Goal: Navigation & Orientation: Find specific page/section

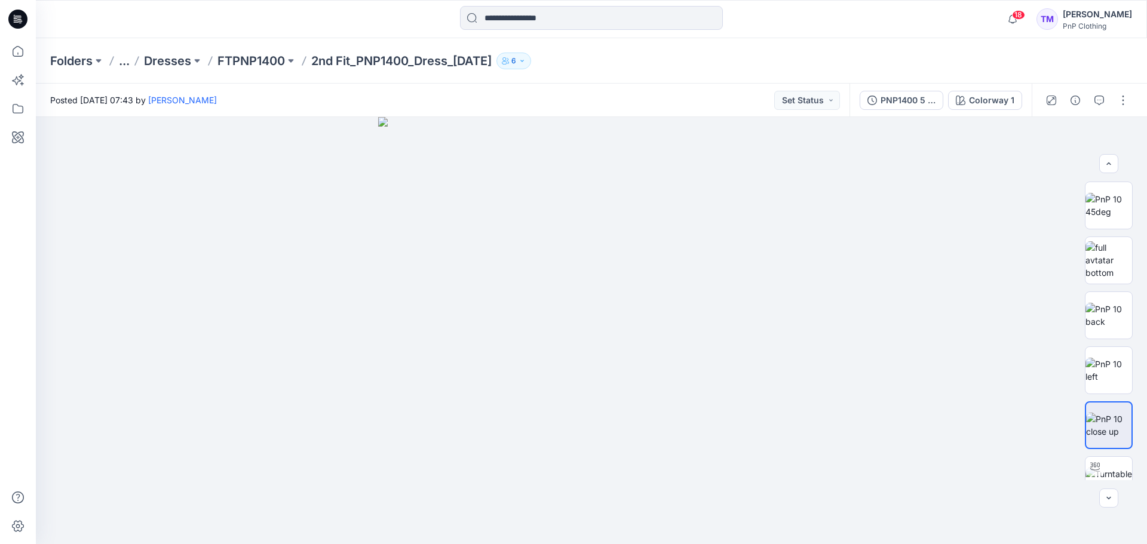
scroll to position [119, 0]
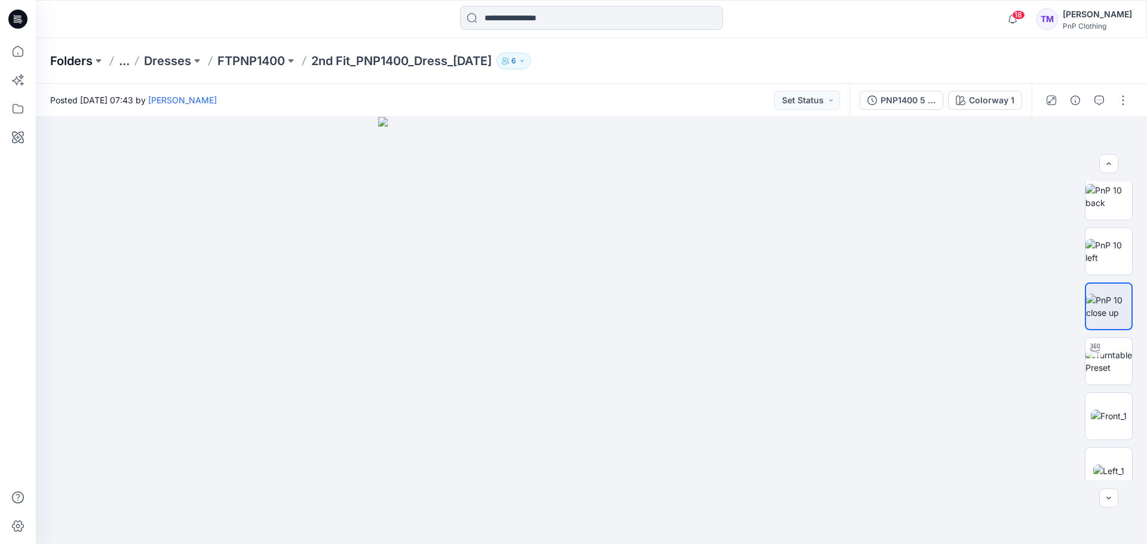
click at [63, 59] on p "Folders" at bounding box center [71, 61] width 42 height 17
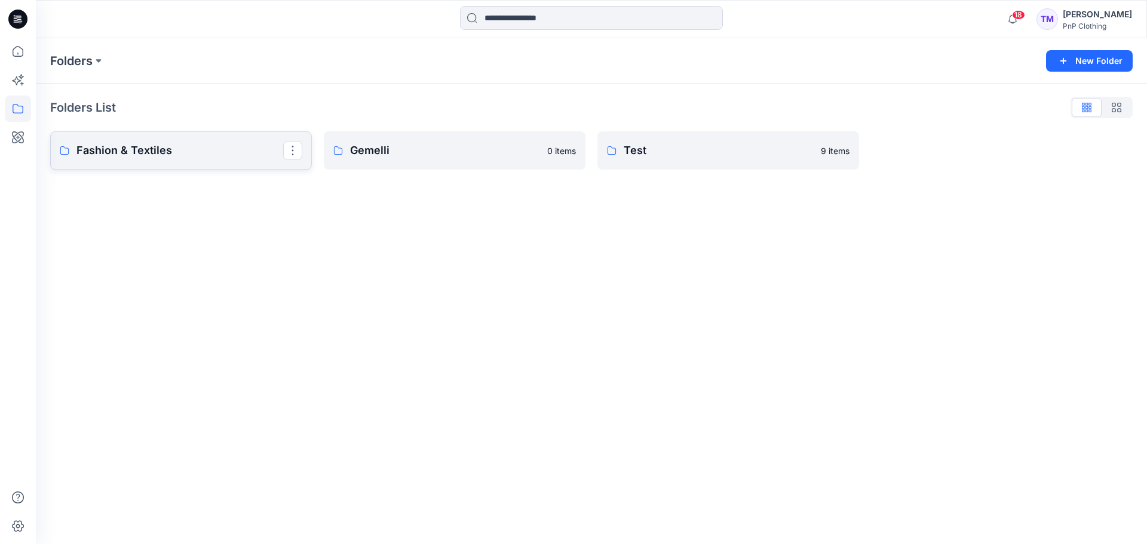
click at [121, 145] on p "Fashion & Textiles" at bounding box center [179, 150] width 207 height 17
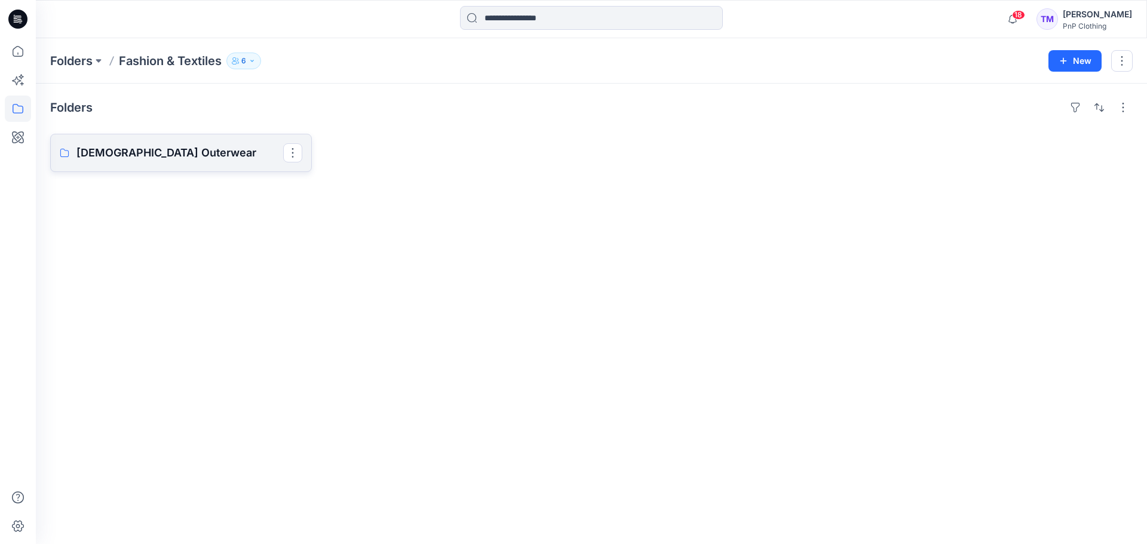
click at [200, 145] on p "[DEMOGRAPHIC_DATA] Outerwear" at bounding box center [179, 153] width 207 height 17
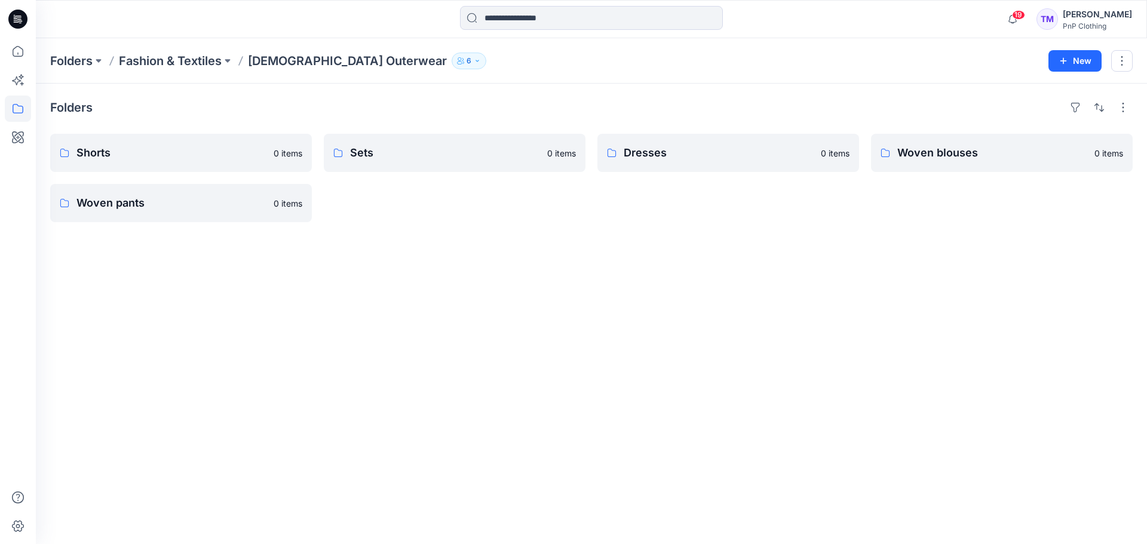
click at [474, 307] on div "Folders Shorts 0 items Woven pants 0 items Sets 0 items Dresses 0 items Woven b…" at bounding box center [592, 314] width 1112 height 461
